Goal: Transaction & Acquisition: Purchase product/service

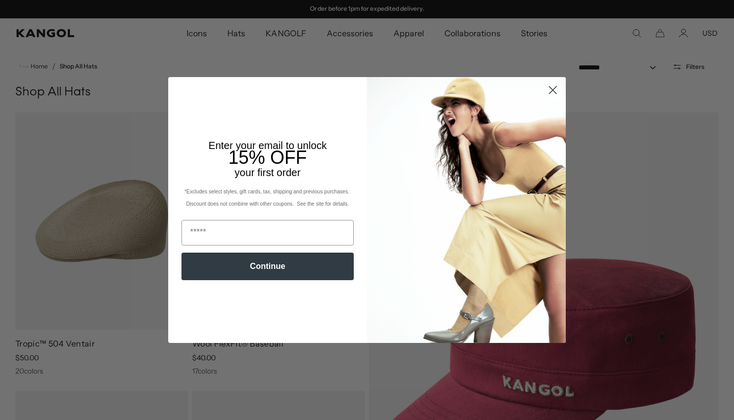
click at [549, 88] on circle "Close dialog" at bounding box center [553, 90] width 17 height 17
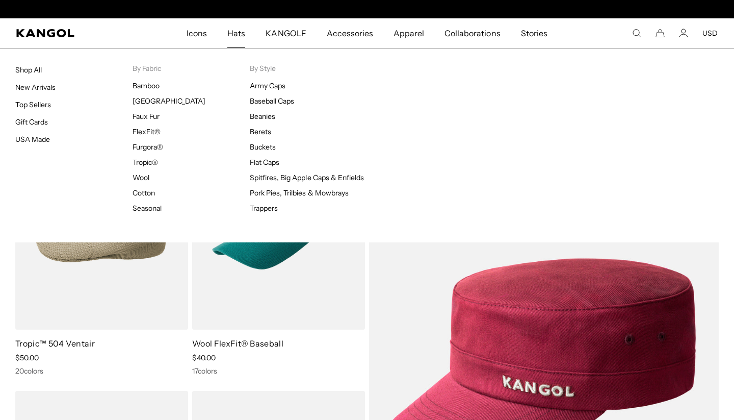
scroll to position [0, 210]
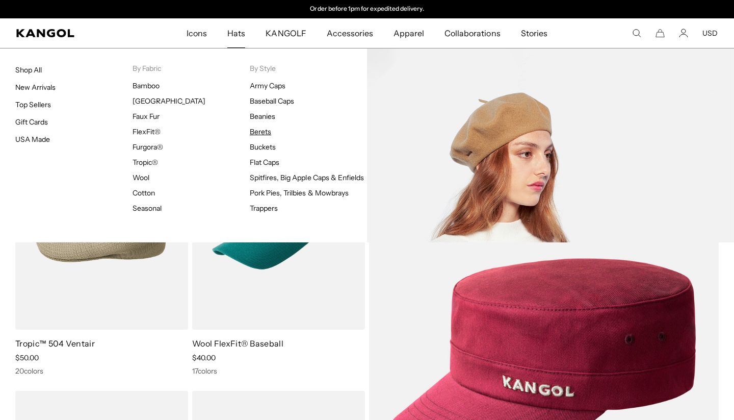
click at [260, 131] on link "Berets" at bounding box center [260, 131] width 21 height 9
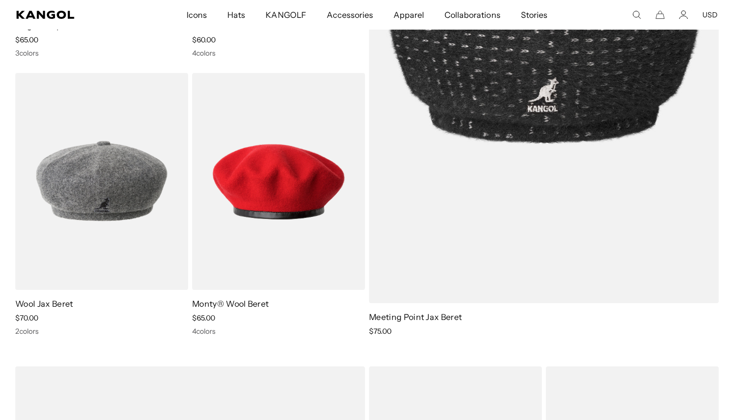
scroll to position [325, 0]
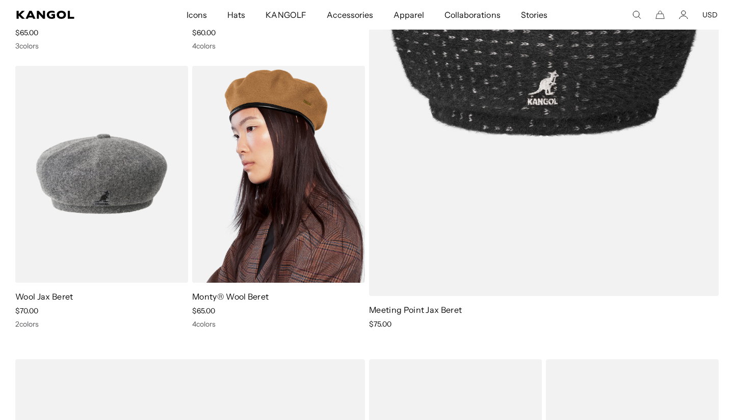
click at [275, 170] on img at bounding box center [278, 174] width 173 height 217
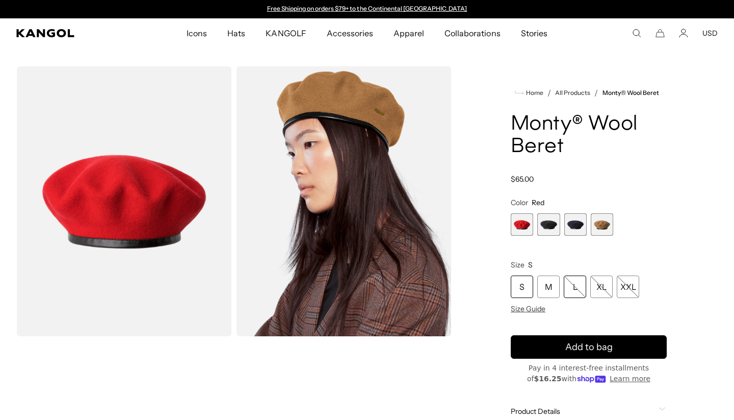
click at [577, 290] on div "L" at bounding box center [575, 286] width 22 height 22
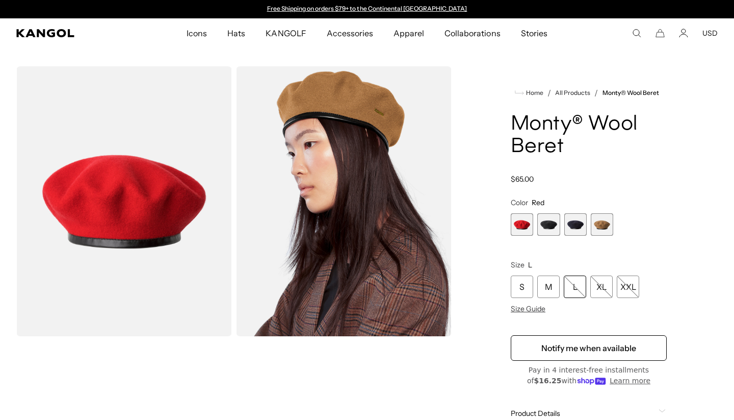
click at [518, 222] on span "1 of 4" at bounding box center [522, 224] width 22 height 22
click at [577, 284] on div "L" at bounding box center [575, 286] width 22 height 22
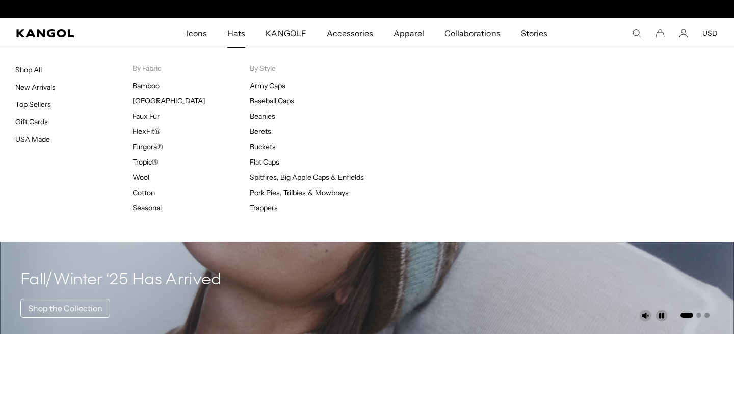
scroll to position [0, 210]
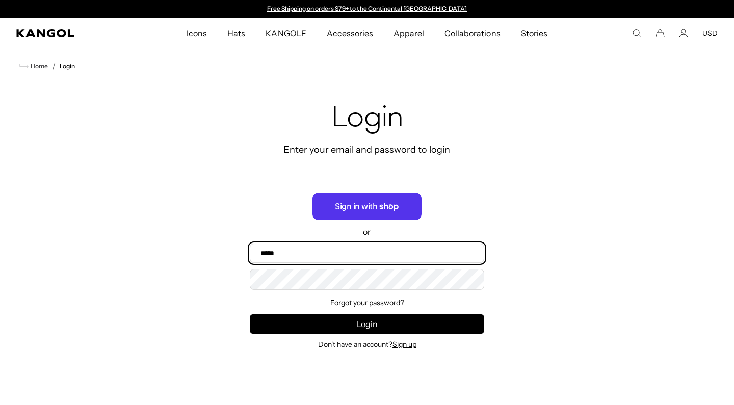
click at [396, 260] on input "Email" at bounding box center [367, 253] width 235 height 19
click at [380, 253] on input "Email" at bounding box center [367, 253] width 235 height 19
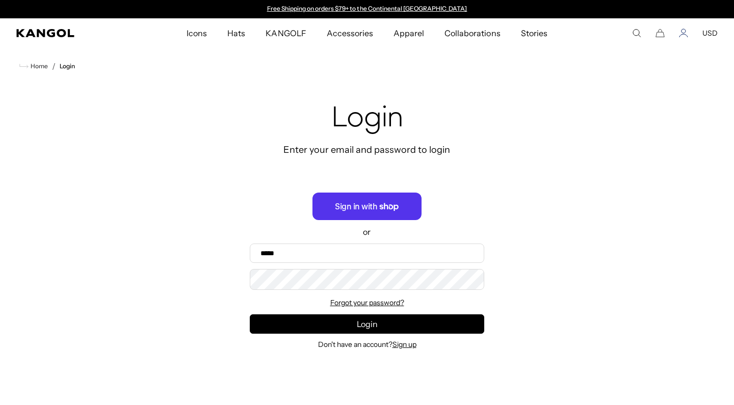
click at [680, 33] on icon "Account" at bounding box center [683, 33] width 9 height 9
click at [640, 32] on icon "Search here" at bounding box center [636, 33] width 9 height 9
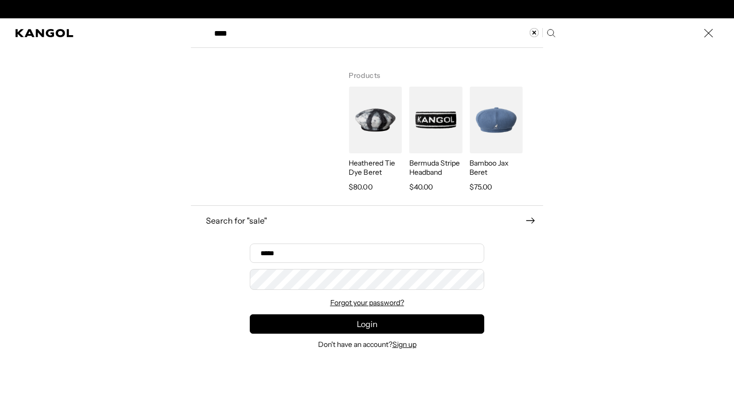
scroll to position [0, 210]
type input "****"
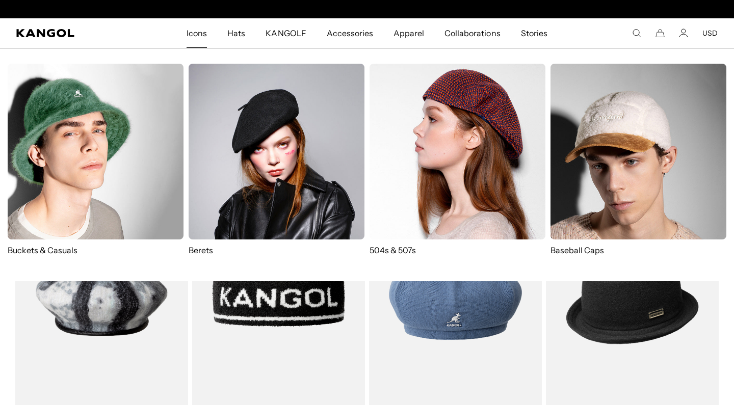
scroll to position [0, 210]
click at [264, 137] on img at bounding box center [277, 152] width 176 height 176
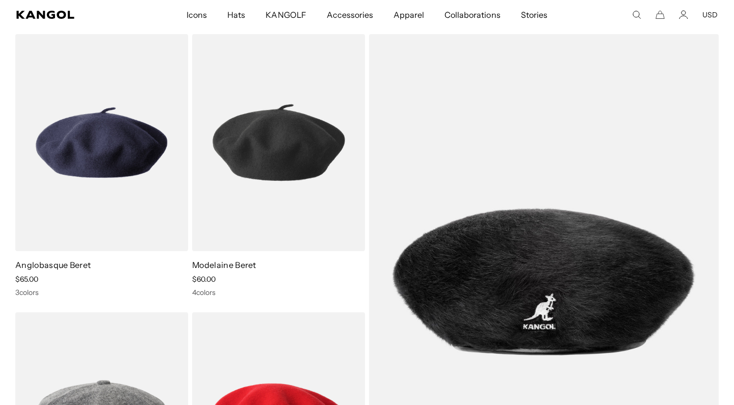
scroll to position [79, 0]
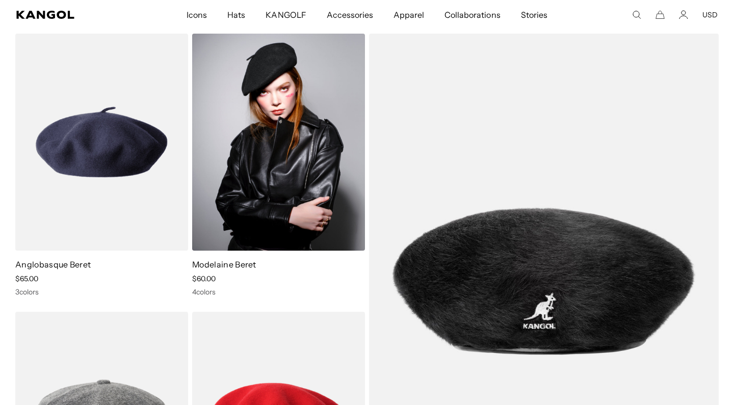
click at [264, 137] on img at bounding box center [278, 142] width 173 height 217
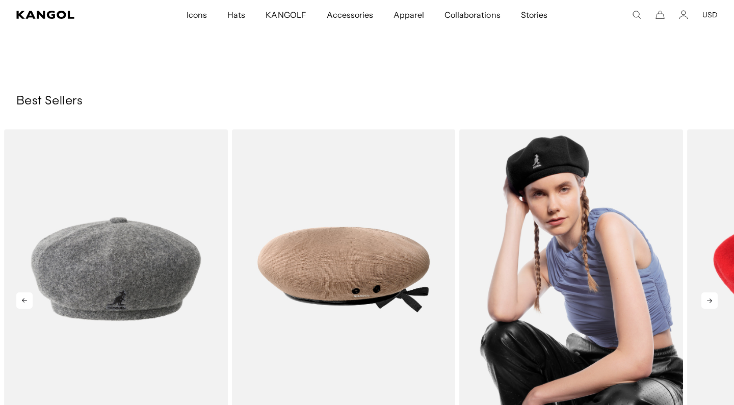
scroll to position [0, 210]
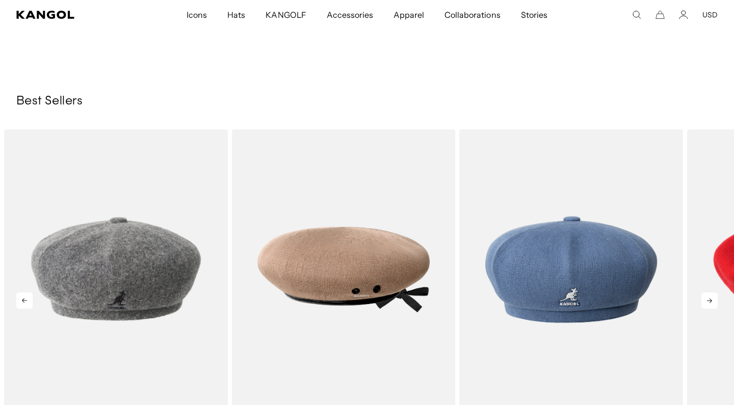
click at [710, 304] on icon at bounding box center [710, 301] width 16 height 16
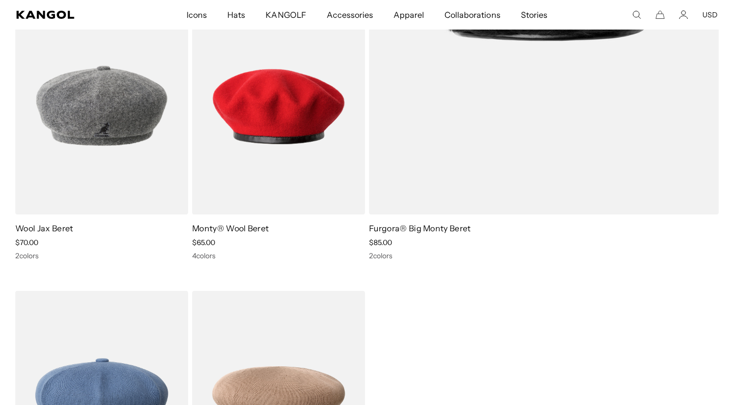
scroll to position [375, 0]
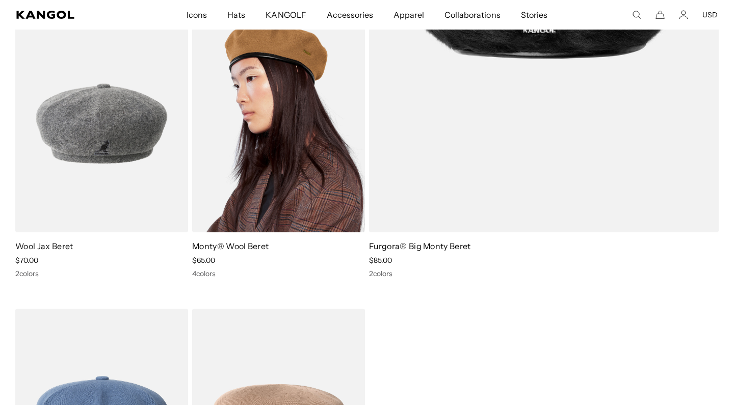
click at [301, 139] on img at bounding box center [278, 124] width 173 height 217
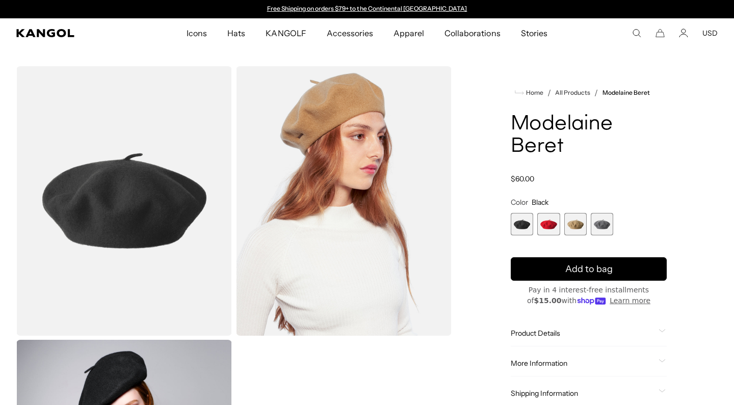
click at [551, 223] on span "2 of 4" at bounding box center [549, 224] width 22 height 22
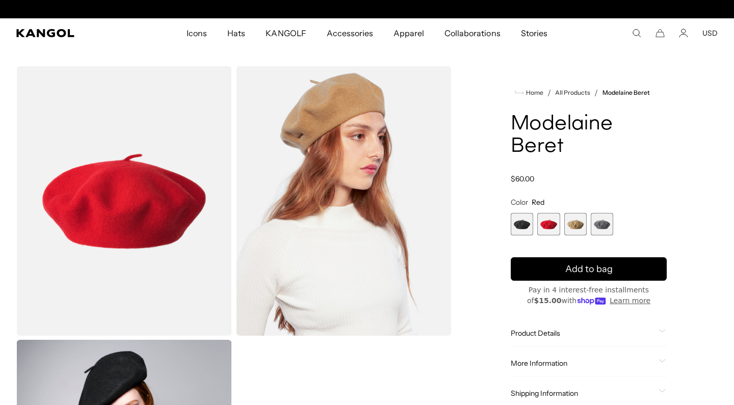
scroll to position [0, 210]
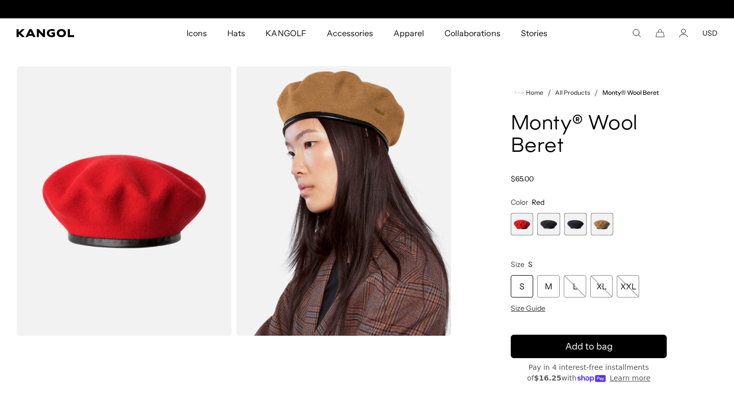
scroll to position [0, 210]
click at [524, 228] on span "1 of 4" at bounding box center [522, 224] width 22 height 22
click at [580, 292] on div "L" at bounding box center [575, 286] width 22 height 22
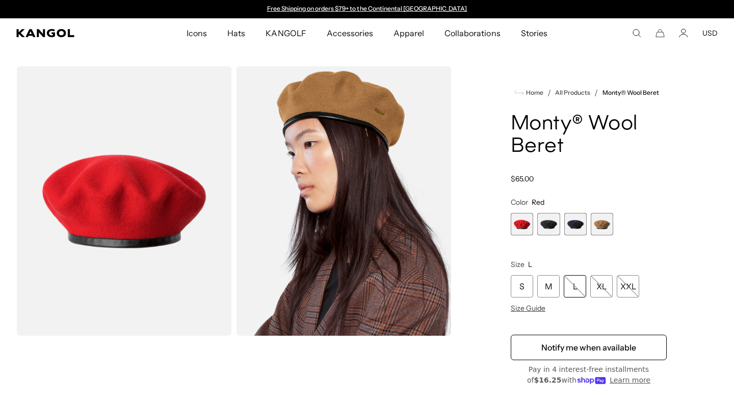
click at [577, 288] on div "L" at bounding box center [575, 286] width 22 height 22
click at [520, 225] on span "1 of 4" at bounding box center [522, 224] width 22 height 22
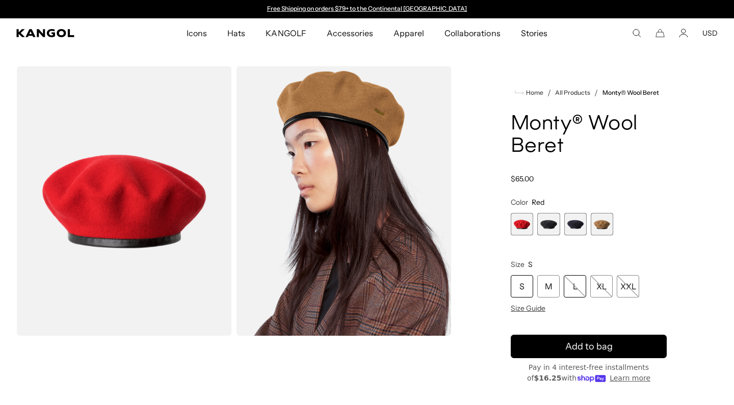
click at [579, 291] on div "L" at bounding box center [575, 286] width 22 height 22
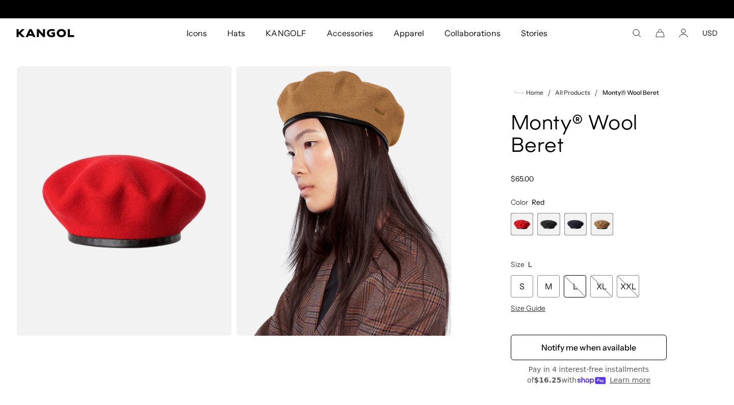
click at [578, 289] on div "L" at bounding box center [575, 286] width 22 height 22
click at [521, 227] on span "1 of 4" at bounding box center [522, 224] width 22 height 22
click at [577, 297] on div "L" at bounding box center [575, 286] width 22 height 22
